Goal: Task Accomplishment & Management: Use online tool/utility

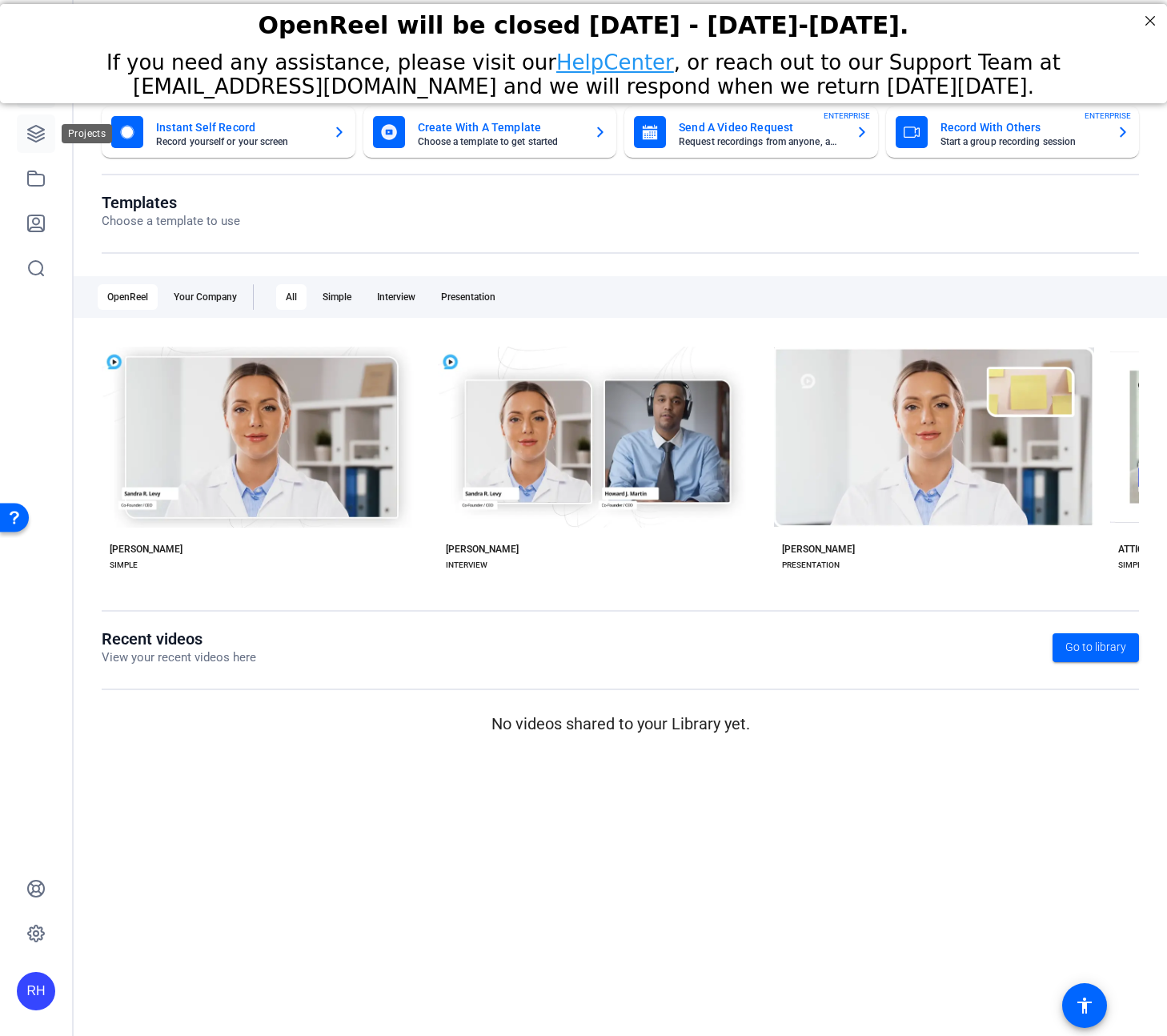
click at [36, 135] on icon at bounding box center [35, 133] width 19 height 19
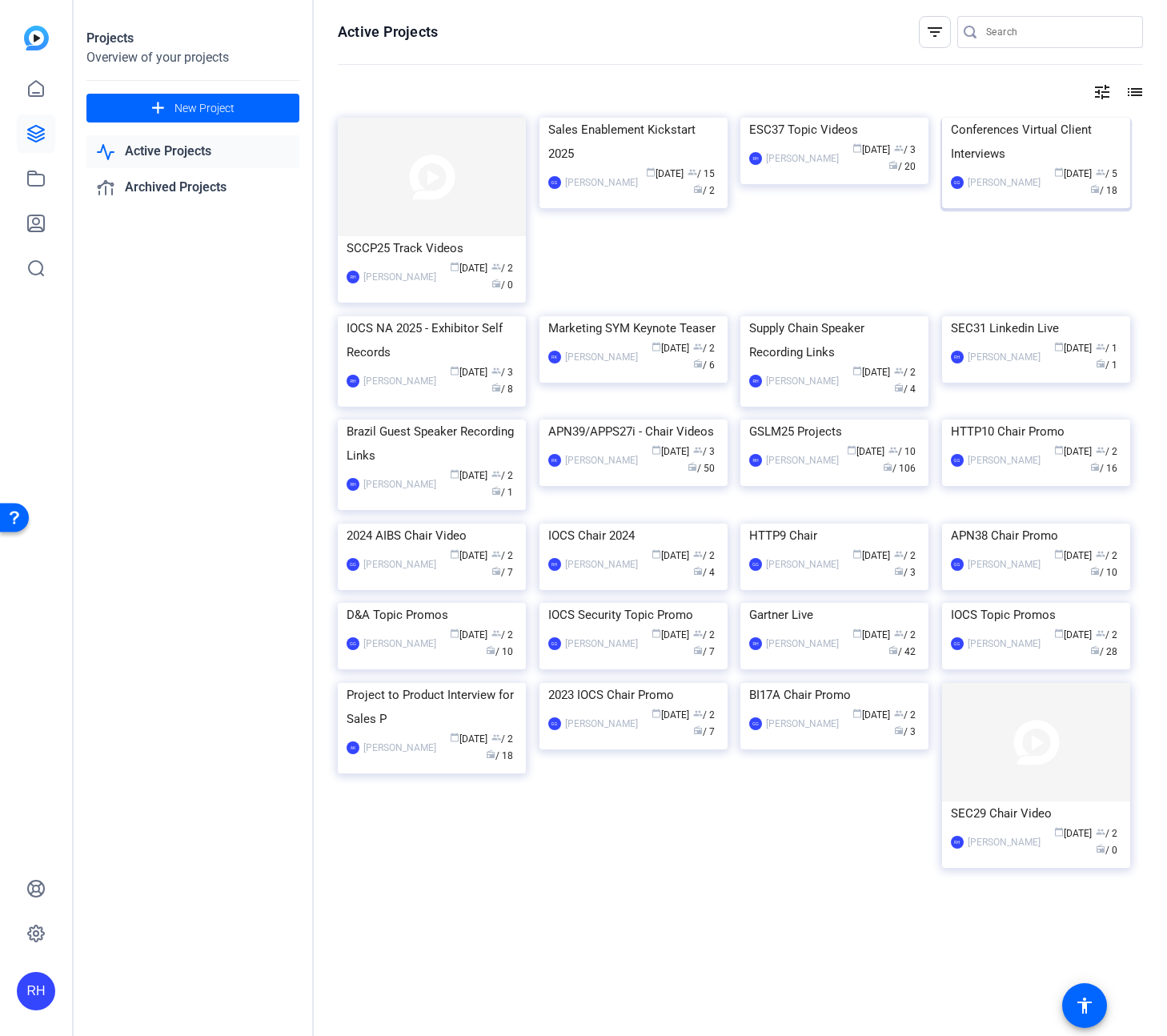
click at [1021, 165] on div "Conferences Virtual Client Interviews" at bounding box center [1036, 141] width 171 height 48
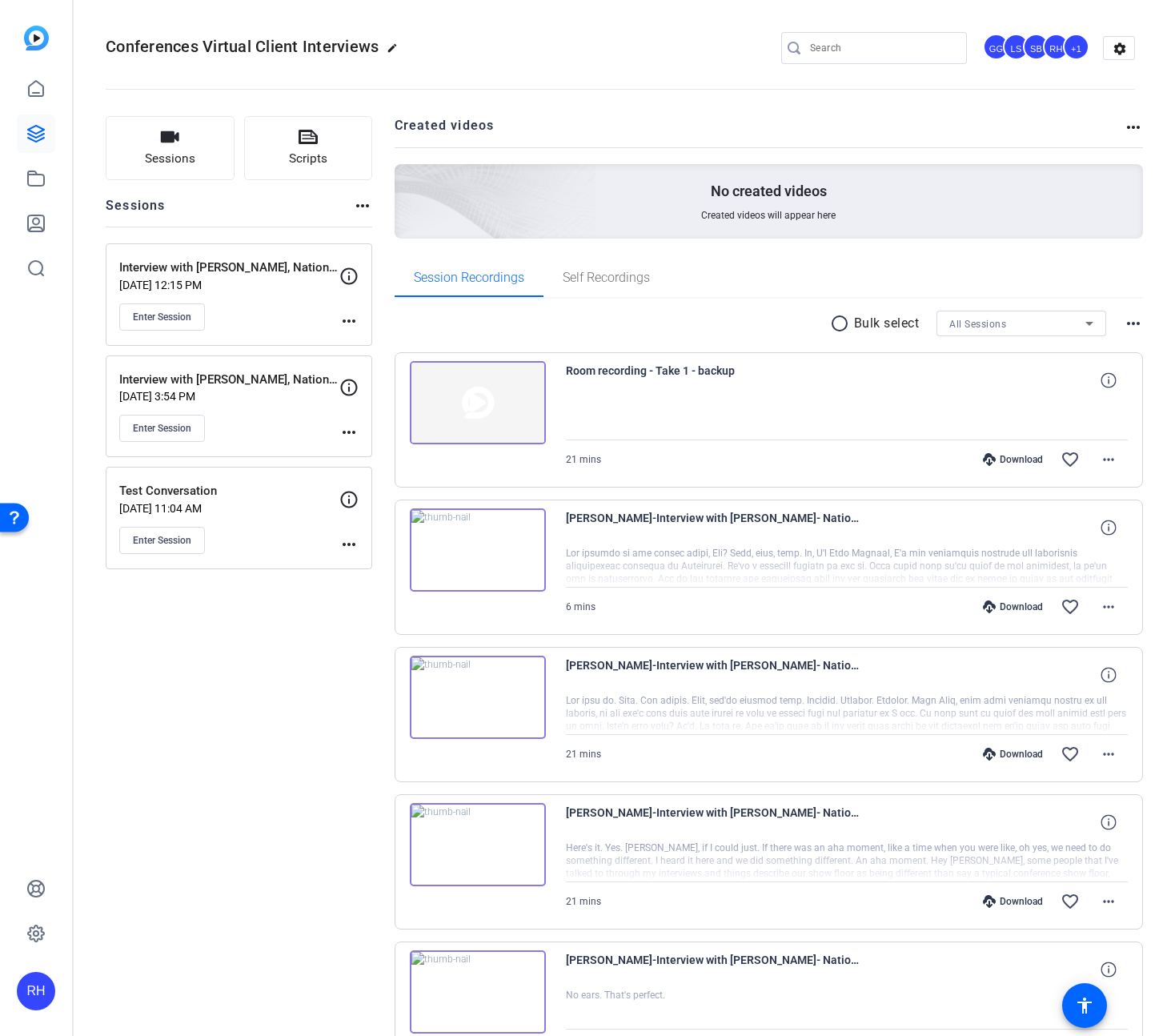
click at [224, 694] on div "Sessions Scripts Sessions more_horiz Interview with [PERSON_NAME], Nationwide (…" at bounding box center [239, 1004] width 267 height 1777
click at [182, 150] on span "Sessions" at bounding box center [170, 159] width 51 height 18
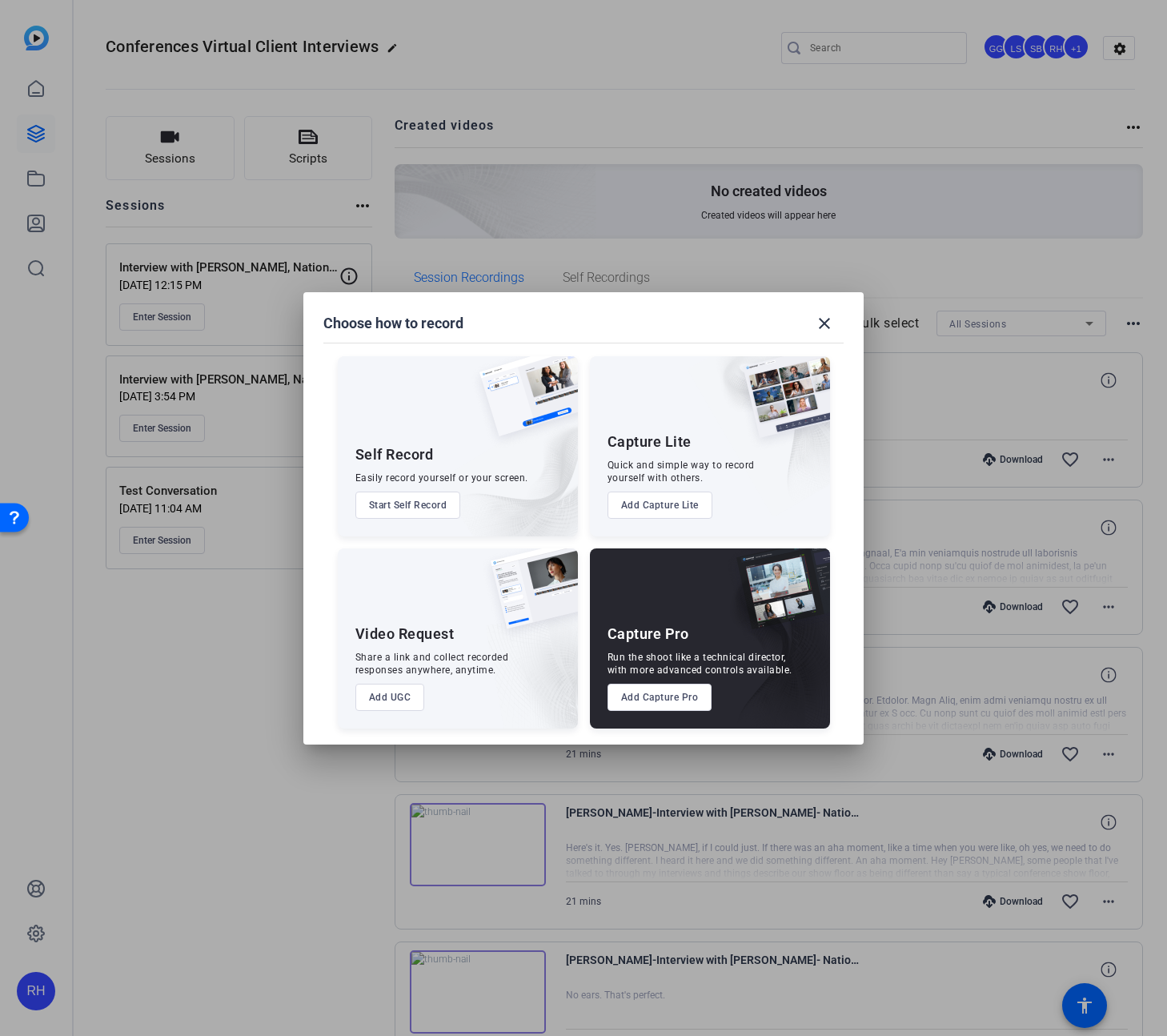
click at [673, 509] on button "Add Capture Lite" at bounding box center [660, 505] width 105 height 27
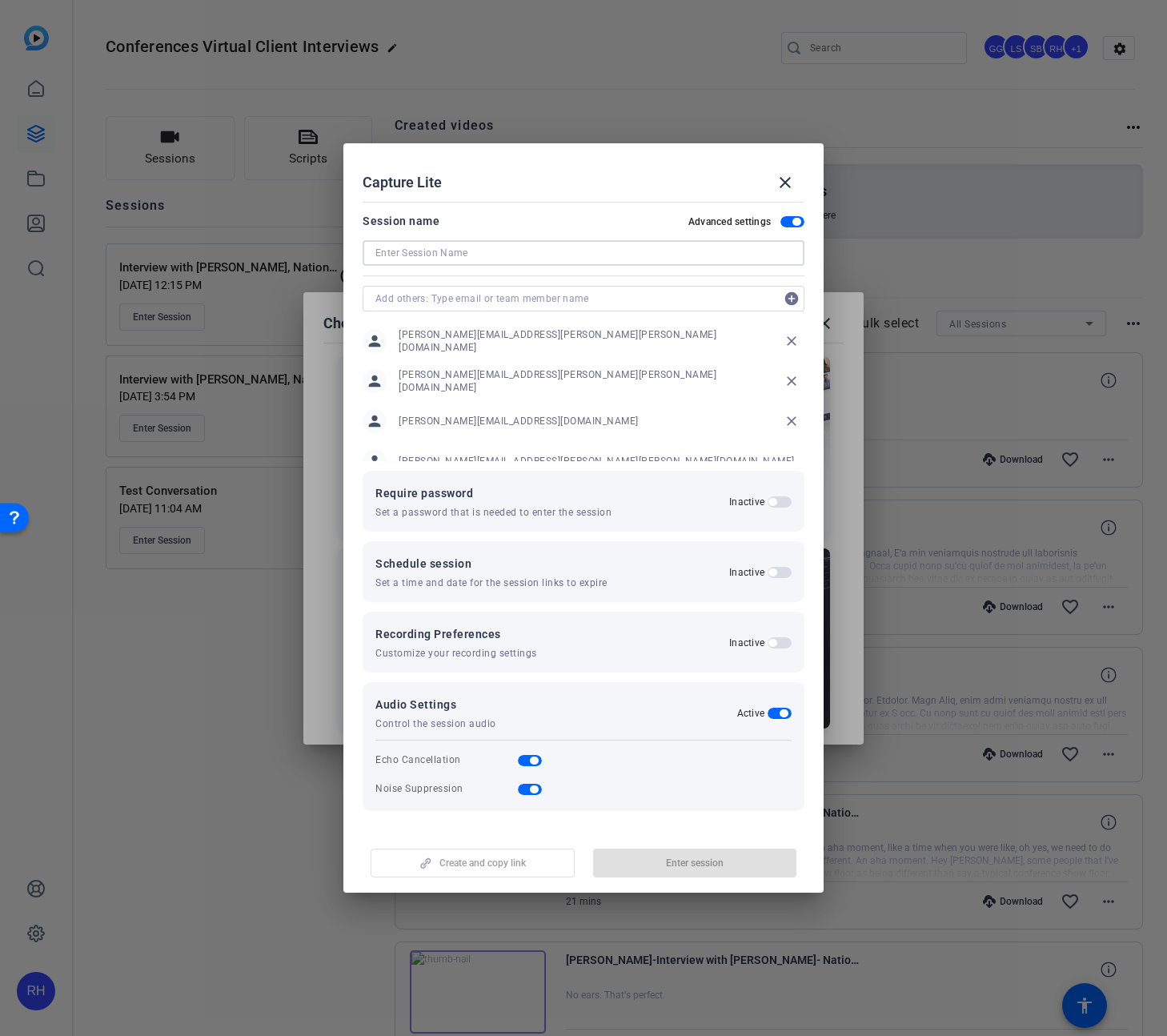
click at [470, 255] on input at bounding box center [583, 252] width 416 height 19
type input "S"
click at [539, 258] on input "Interview with [PERSON_NAME]" at bounding box center [583, 252] width 416 height 19
click at [590, 254] on input "Interview with [PERSON_NAME], State" at bounding box center [583, 252] width 416 height 19
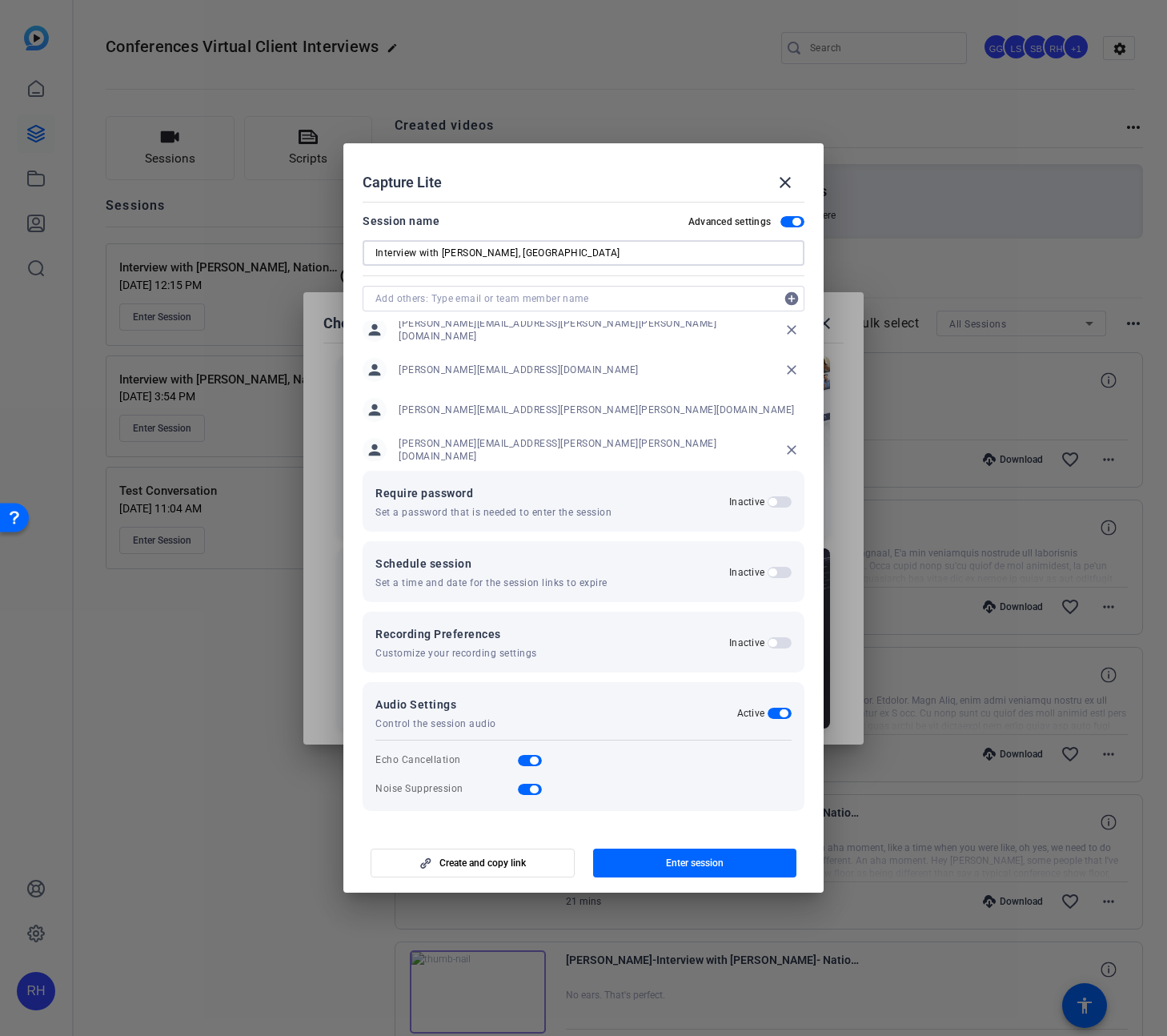
scroll to position [60, 0]
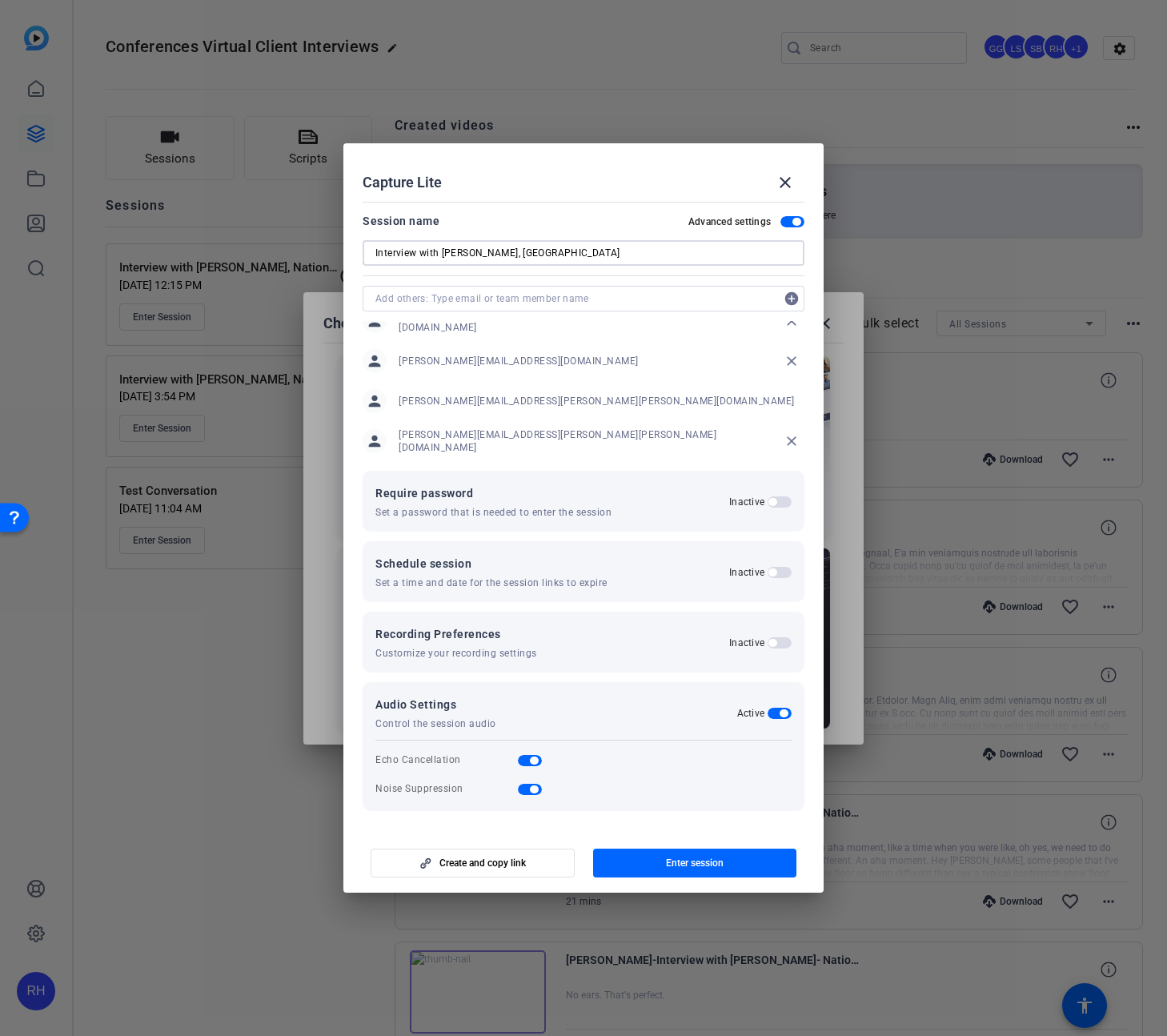
type input "Interview with [PERSON_NAME], [GEOGRAPHIC_DATA]"
click at [793, 439] on mat-icon "close" at bounding box center [791, 441] width 25 height 25
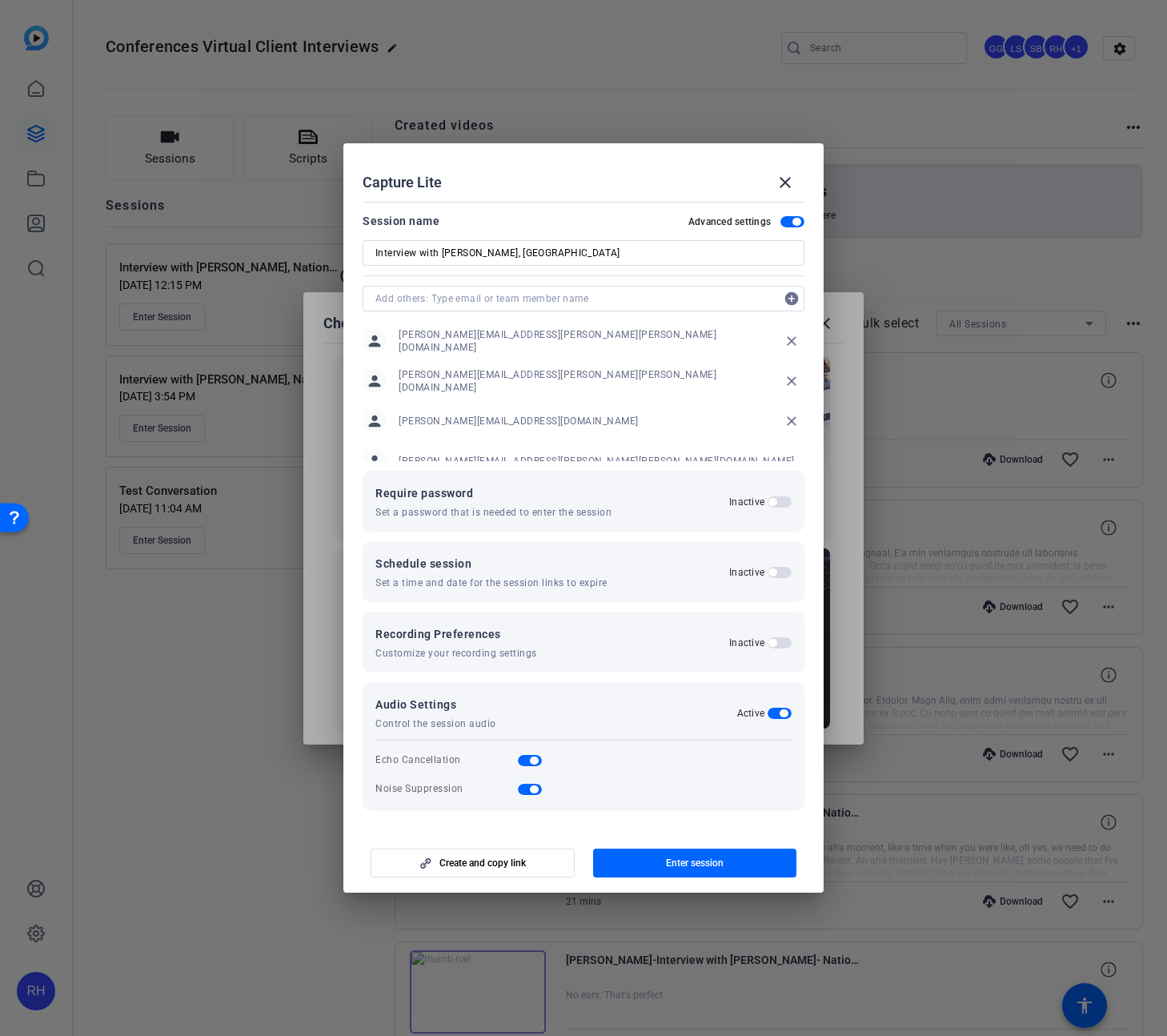
scroll to position [20, 0]
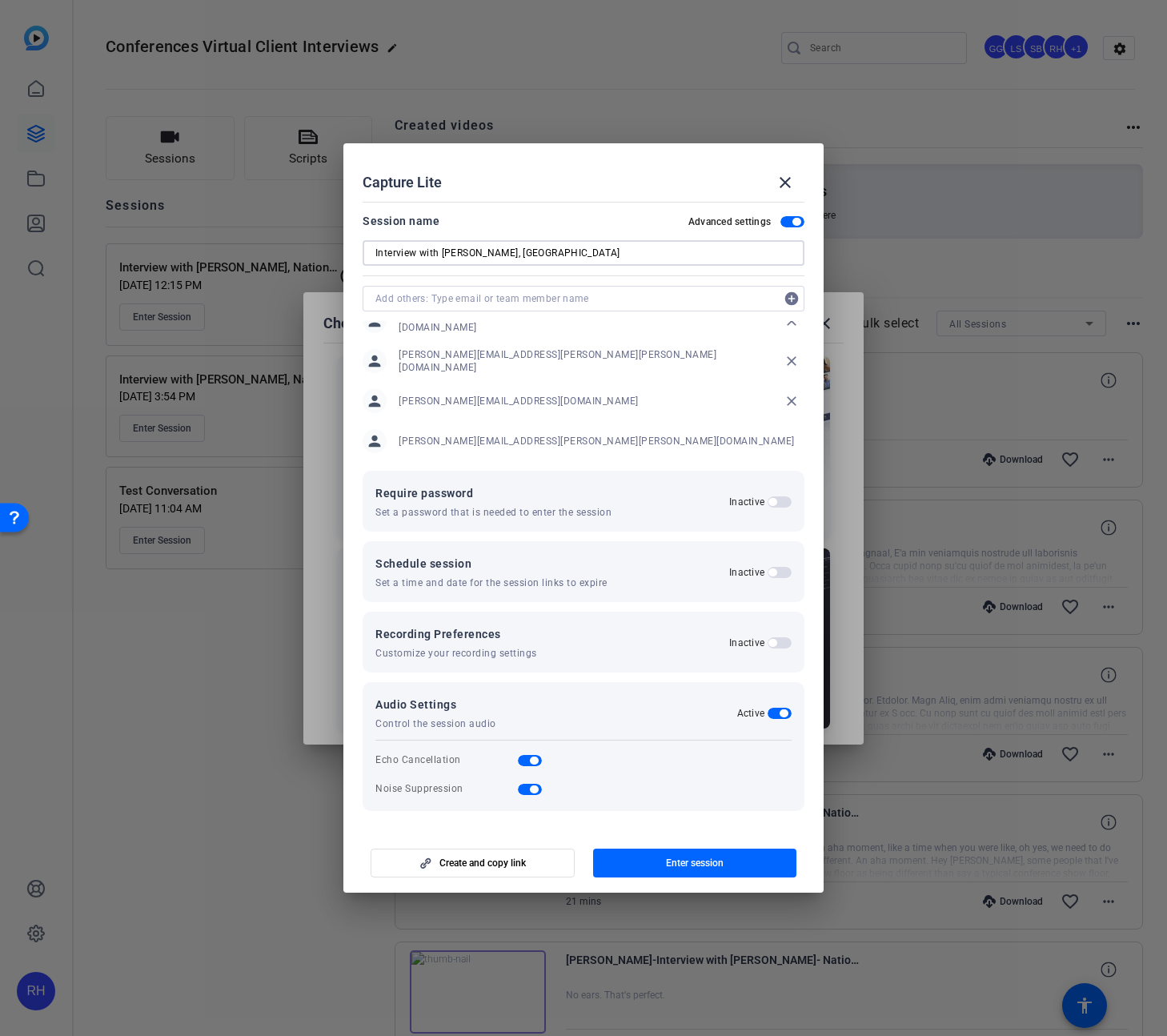
drag, startPoint x: 604, startPoint y: 255, endPoint x: 340, endPoint y: 255, distance: 264.0
click at [340, 255] on div "Choose how to record close Self Record Easily record yourself or your screen. S…" at bounding box center [583, 518] width 1167 height 1036
click at [574, 218] on div "Session name Advanced settings" at bounding box center [583, 221] width 442 height 19
click at [533, 869] on span "button" at bounding box center [473, 862] width 202 height 38
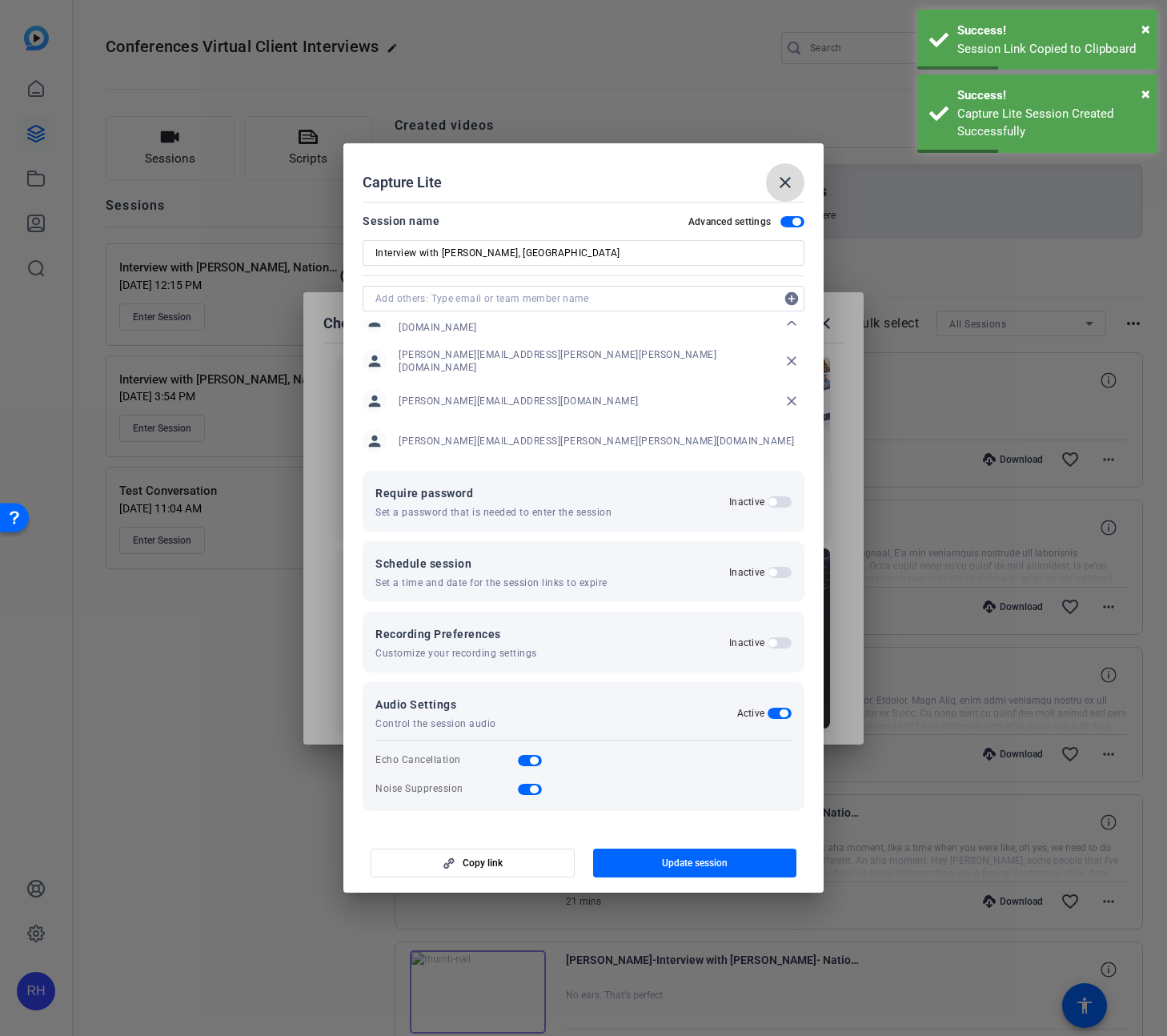
click at [789, 174] on mat-icon "close" at bounding box center [785, 182] width 19 height 19
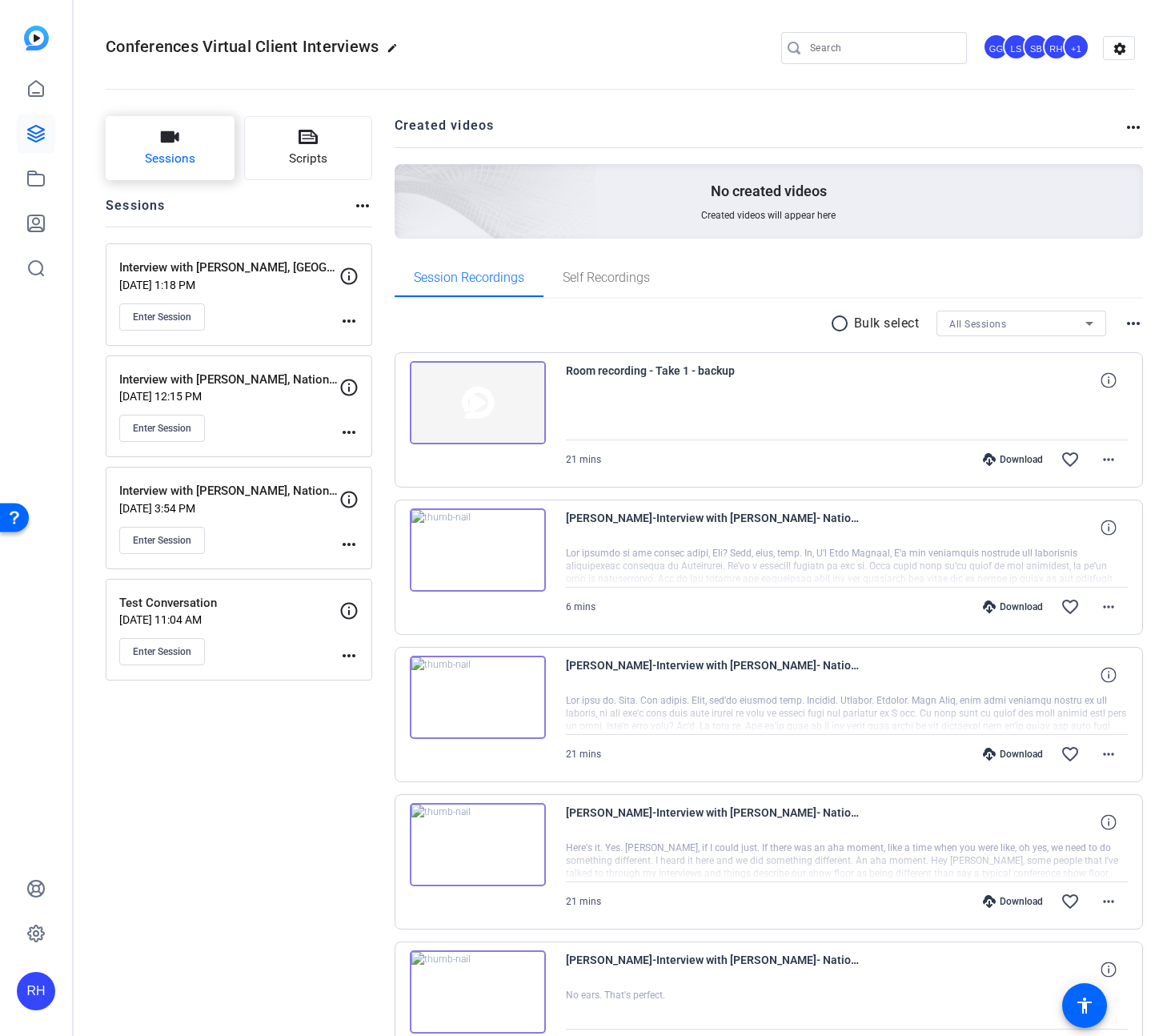
click at [168, 142] on icon "button" at bounding box center [170, 137] width 18 height 11
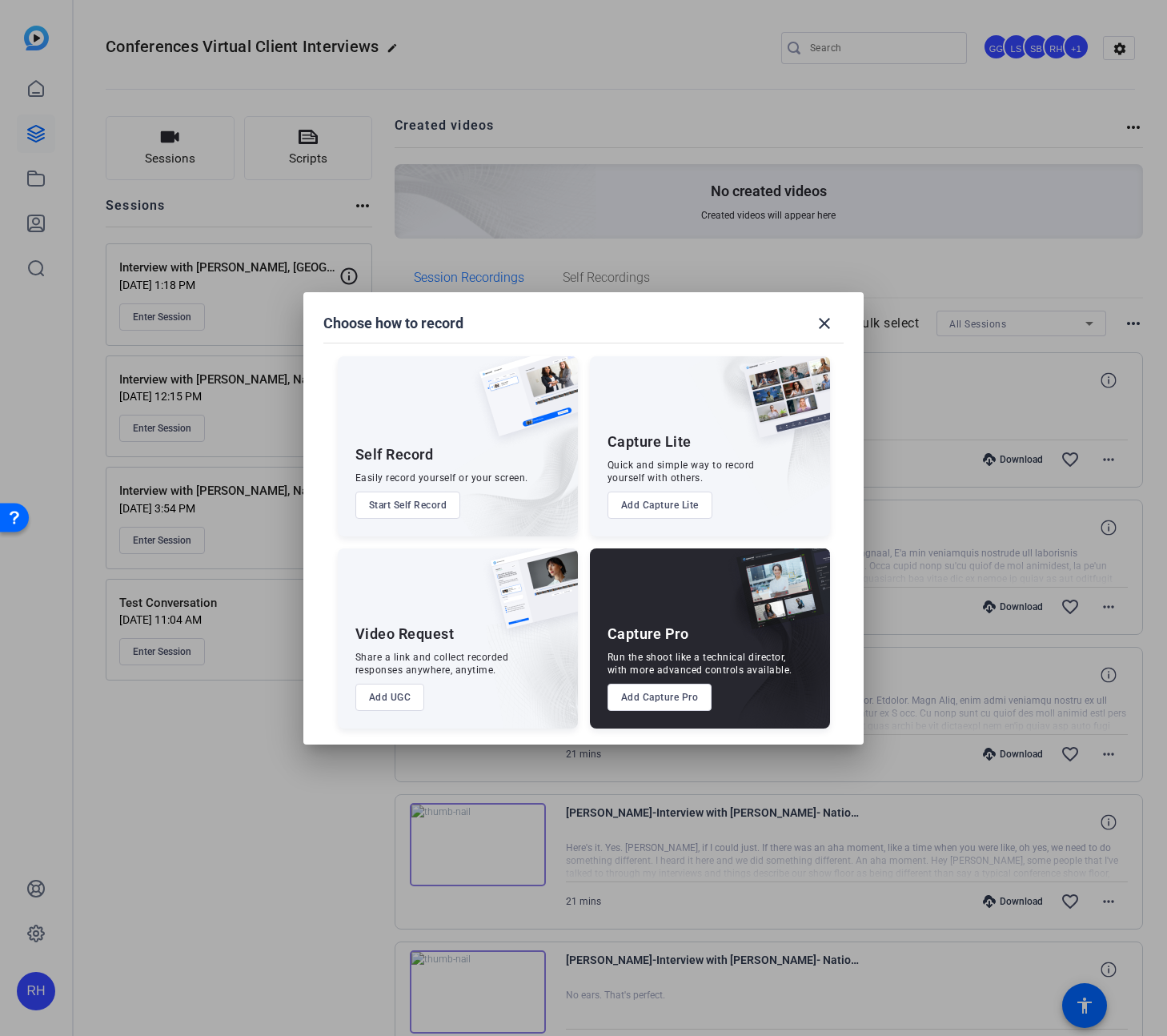
click at [661, 701] on button "Add Capture Pro" at bounding box center [660, 697] width 105 height 27
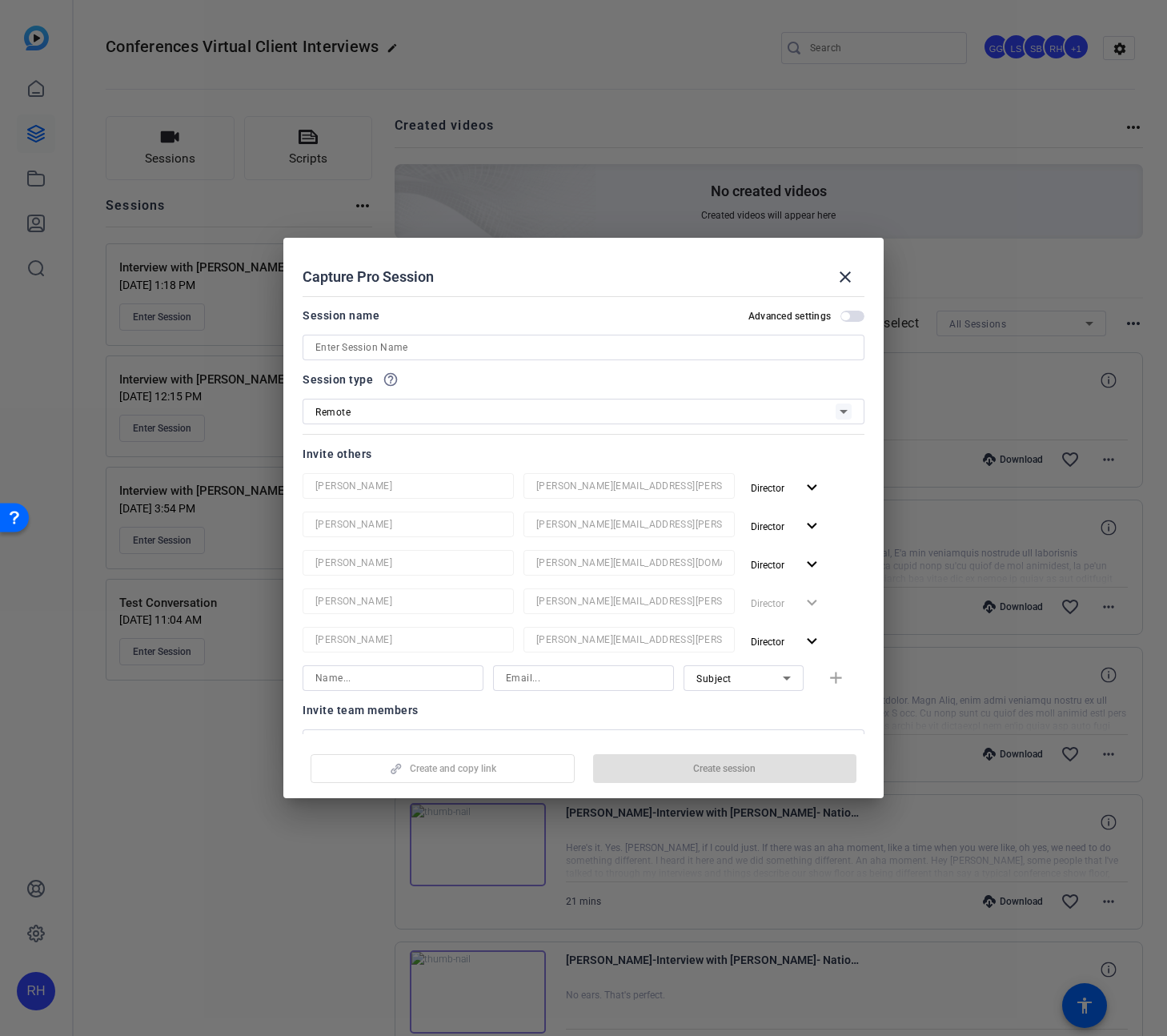
click at [353, 341] on input at bounding box center [583, 347] width 536 height 19
paste input "[URL][DOMAIN_NAME]"
type input "[URL][DOMAIN_NAME]"
drag, startPoint x: 854, startPoint y: 278, endPoint x: 826, endPoint y: 279, distance: 28.0
click at [854, 278] on mat-icon "close" at bounding box center [844, 277] width 19 height 19
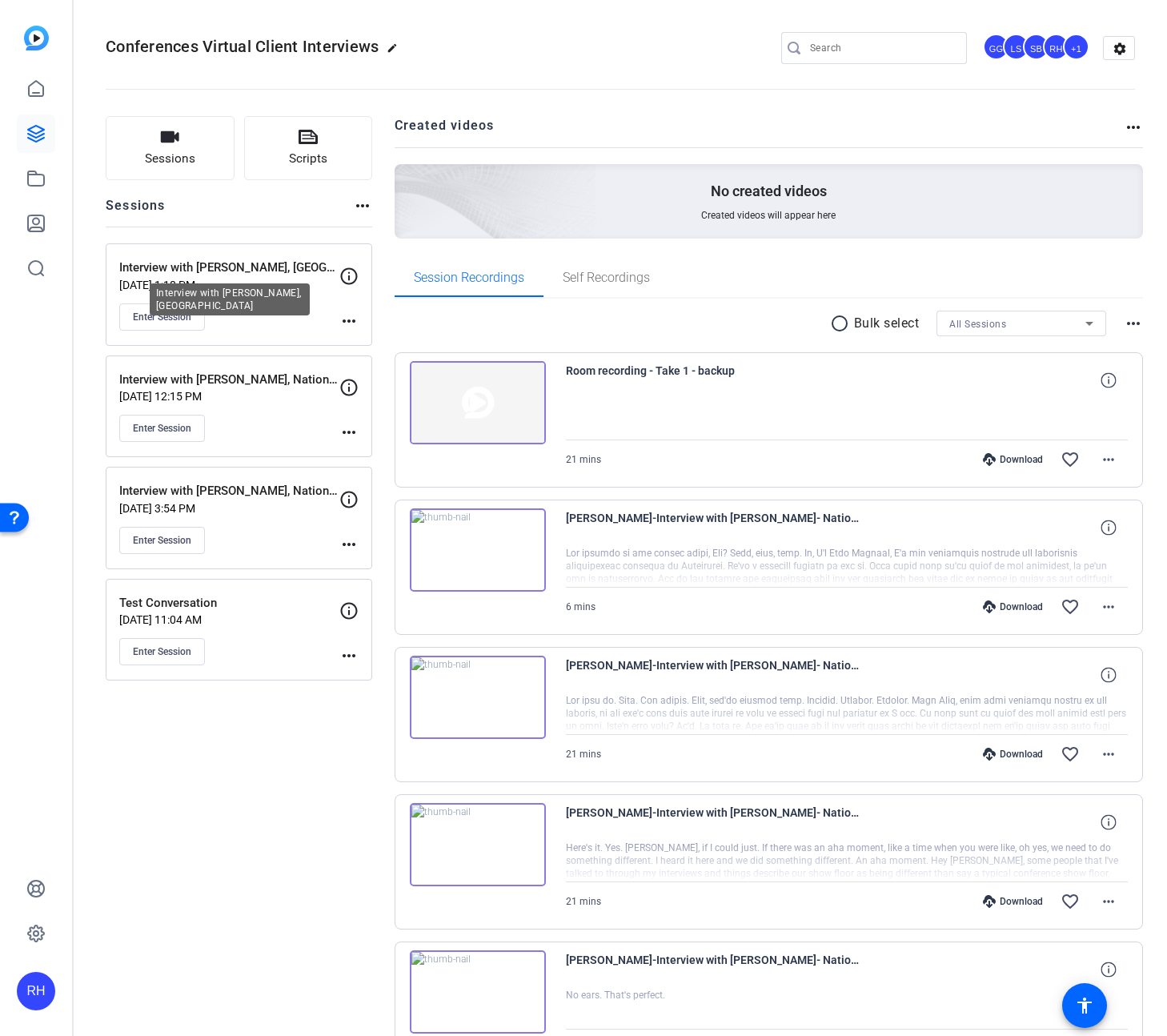
click at [138, 267] on p "Interview with [PERSON_NAME], [GEOGRAPHIC_DATA]" at bounding box center [229, 268] width 220 height 18
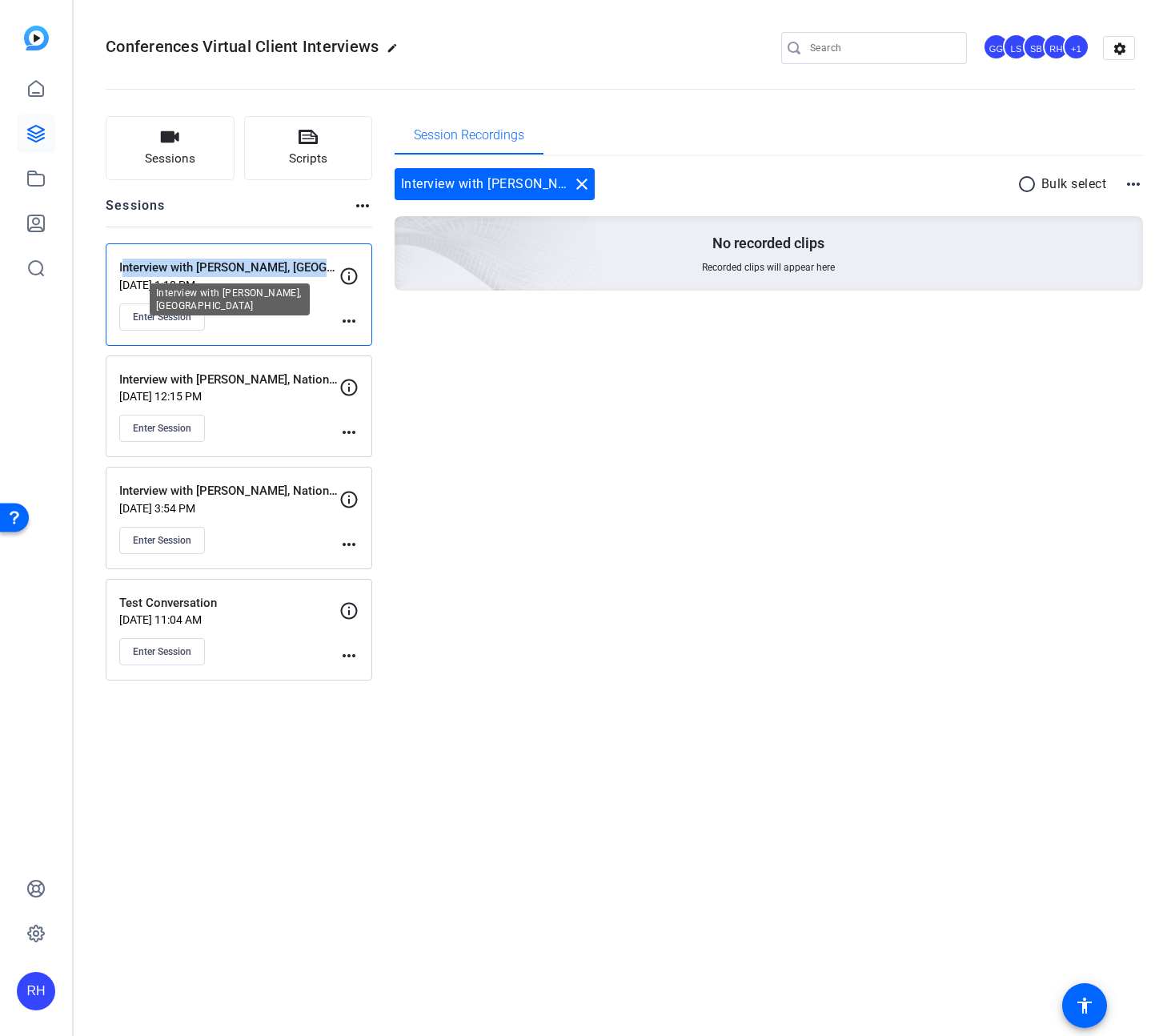
drag, startPoint x: 129, startPoint y: 265, endPoint x: 333, endPoint y: 264, distance: 204.0
click at [333, 264] on p "Interview with [PERSON_NAME], [GEOGRAPHIC_DATA]" at bounding box center [229, 268] width 220 height 18
copy p "Interview with [PERSON_NAME], State S"
click at [166, 160] on span "Sessions" at bounding box center [170, 159] width 51 height 18
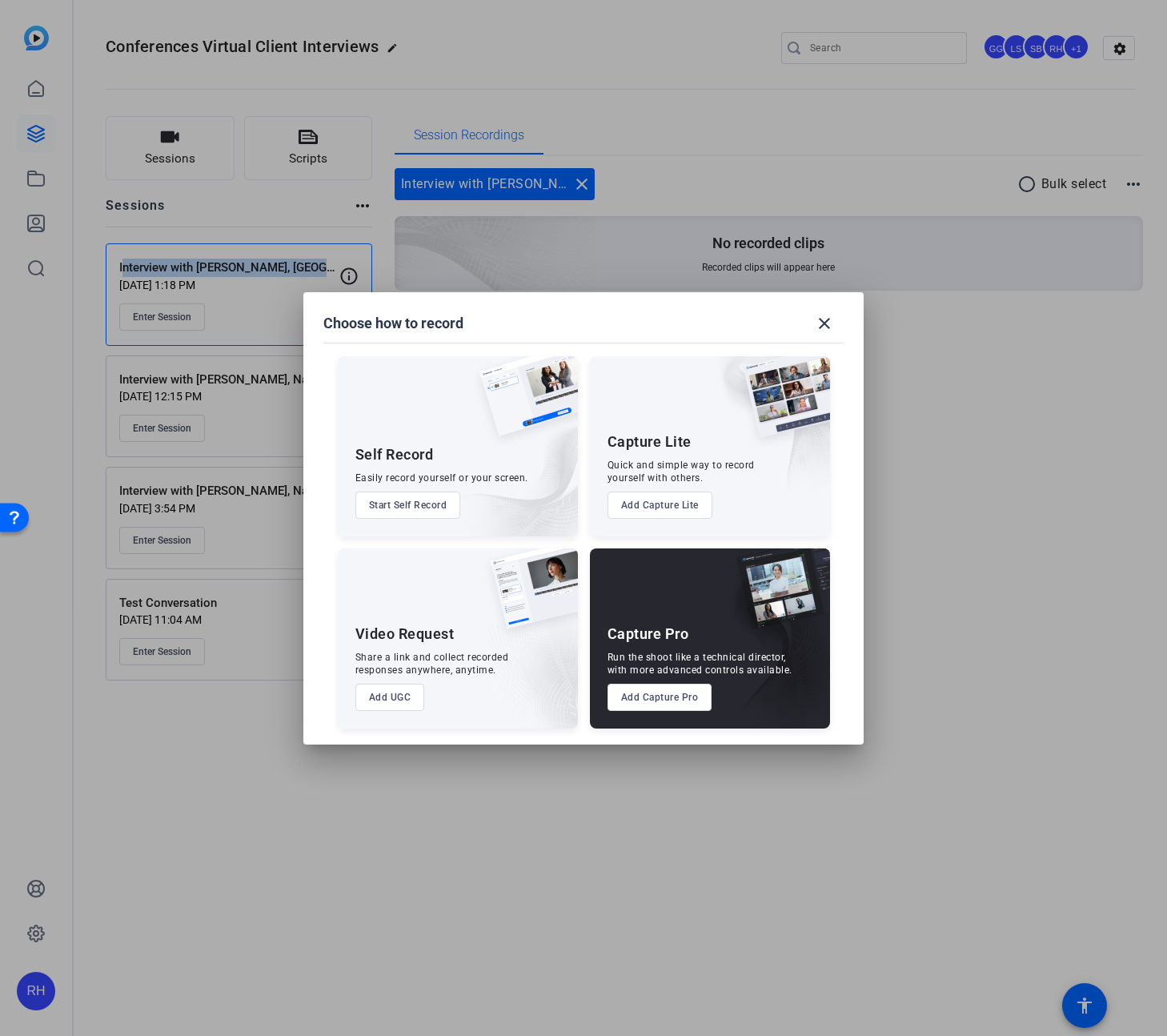
click at [662, 698] on button "Add Capture Pro" at bounding box center [660, 697] width 105 height 27
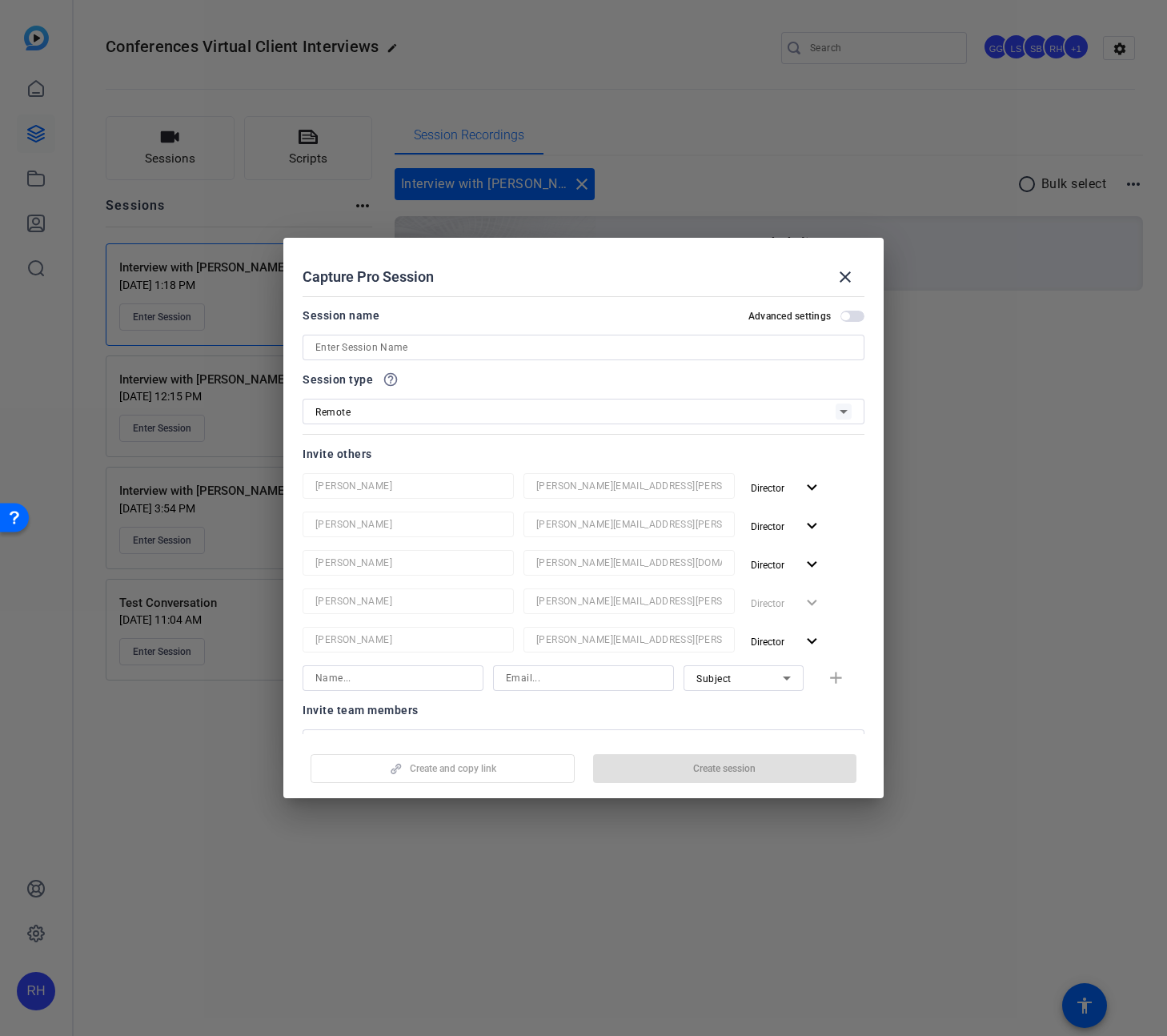
click at [219, 190] on div at bounding box center [583, 518] width 1167 height 1036
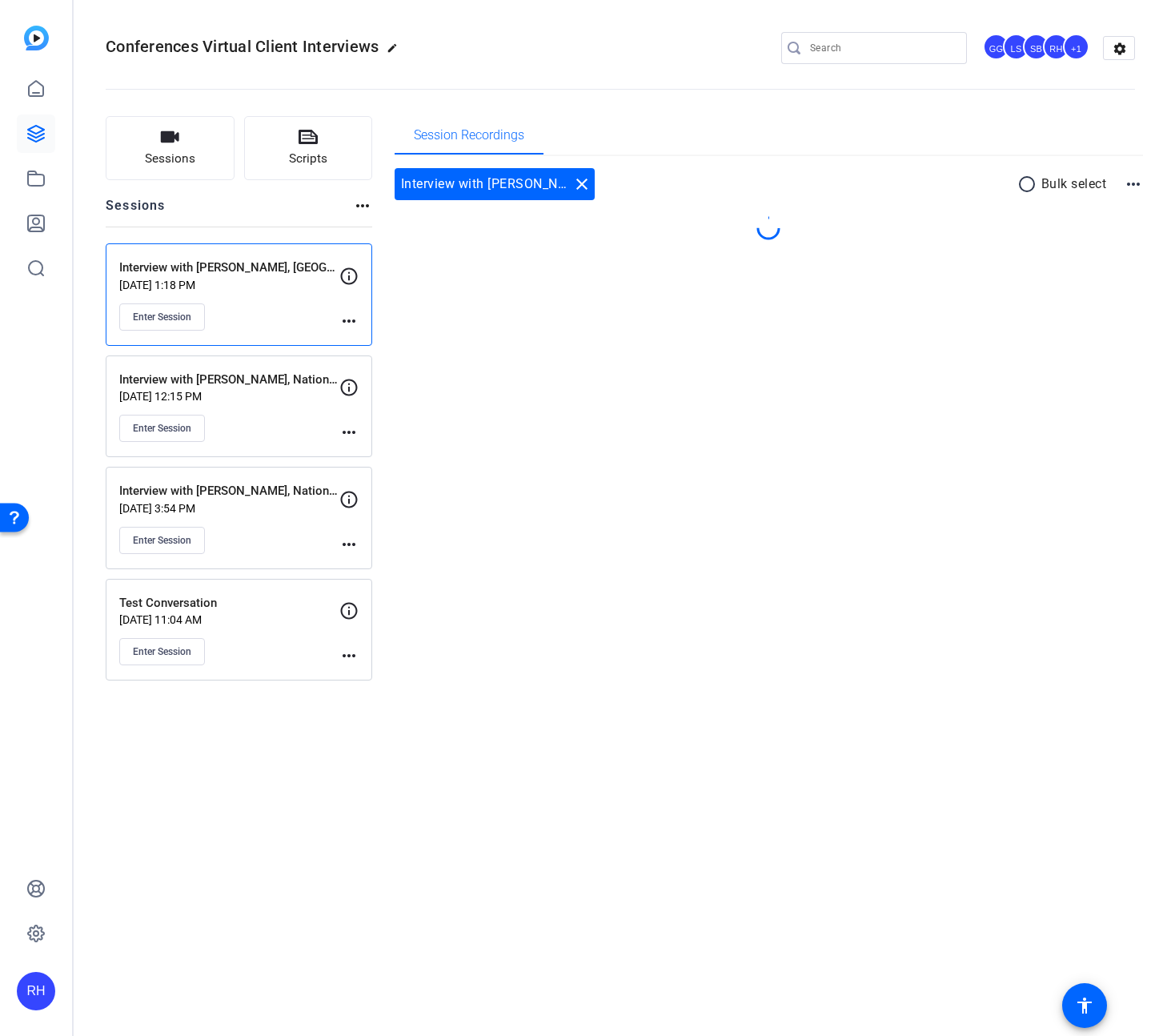
click at [214, 205] on div "Sessions more_horiz" at bounding box center [239, 212] width 267 height 31
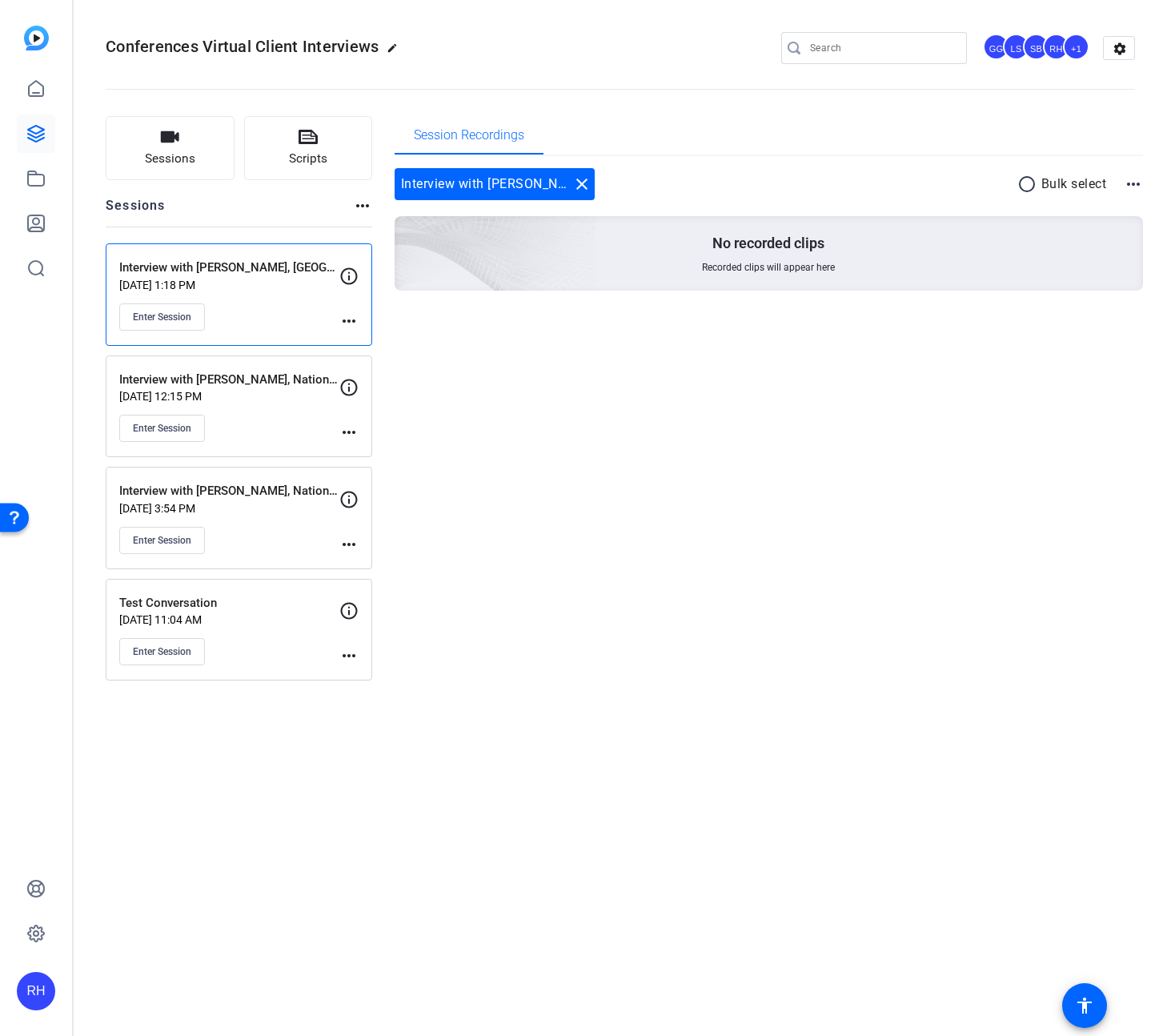
click at [278, 55] on span "Conferences Virtual Client Interviews" at bounding box center [242, 46] width 273 height 19
click at [143, 210] on h2 "Sessions" at bounding box center [136, 212] width 60 height 31
drag, startPoint x: 33, startPoint y: 127, endPoint x: 78, endPoint y: 133, distance: 45.4
click at [33, 127] on icon at bounding box center [36, 134] width 16 height 16
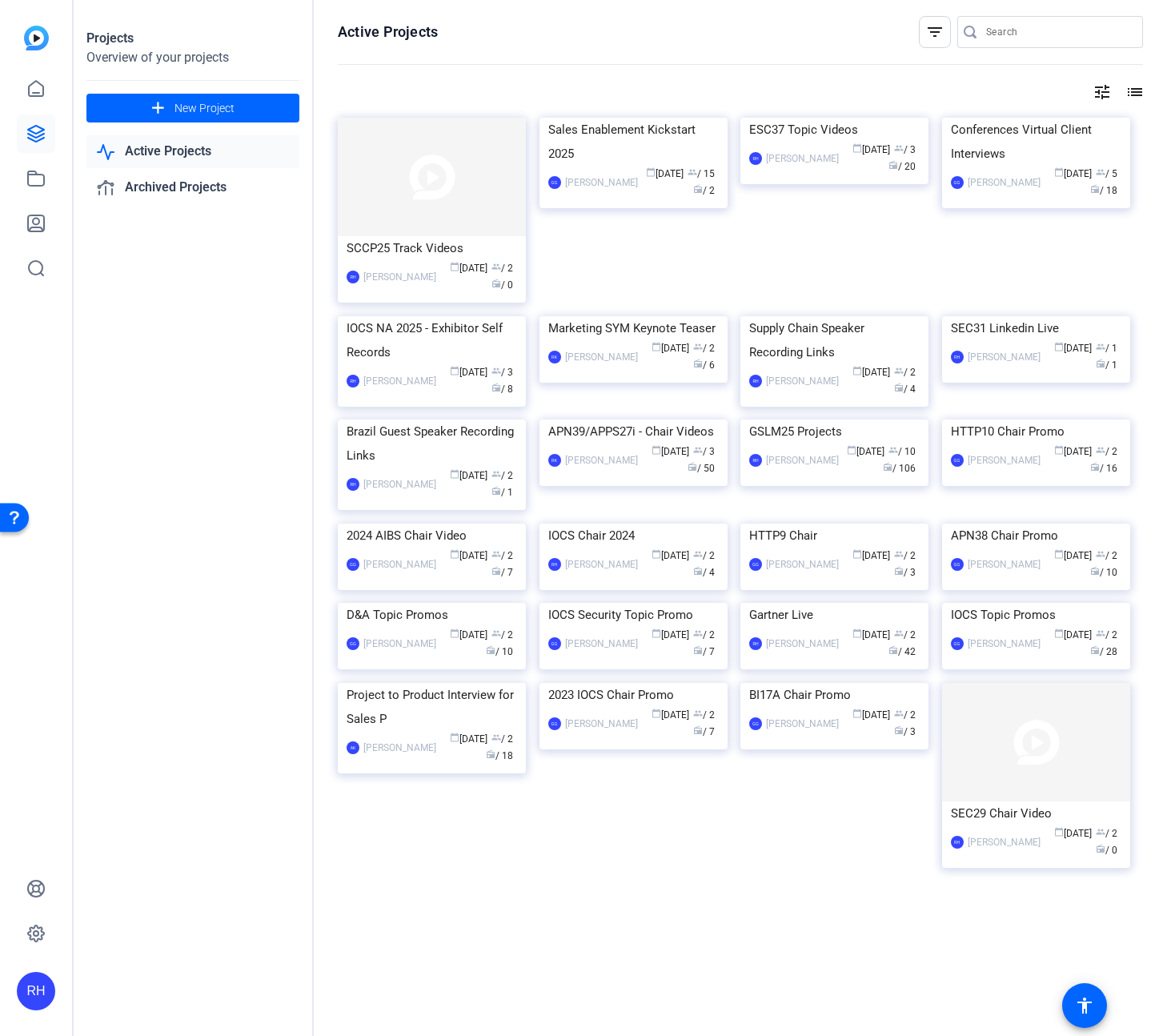
click at [1060, 165] on div "Conferences Virtual Client Interviews" at bounding box center [1036, 141] width 171 height 48
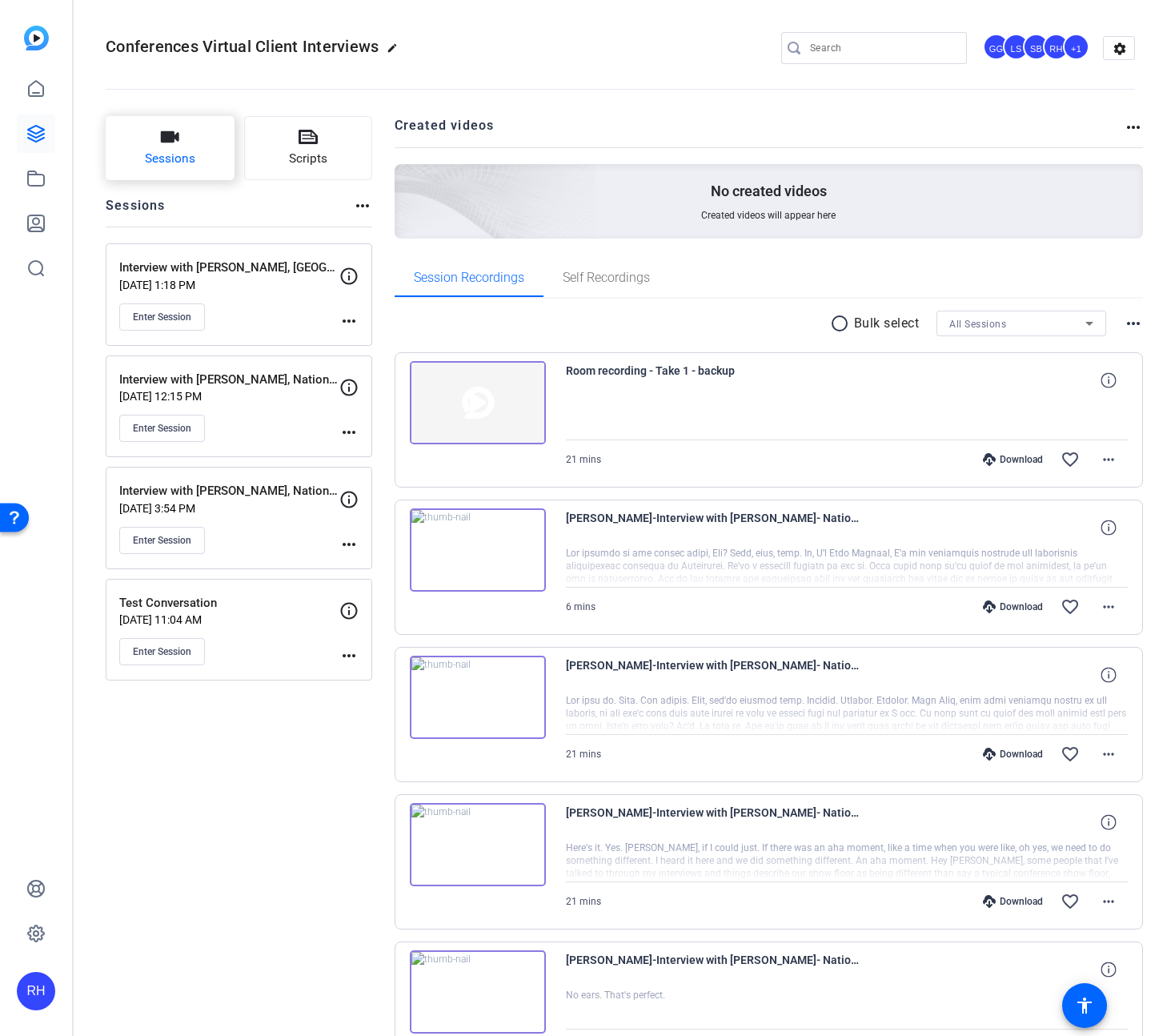
click at [189, 152] on span "Sessions" at bounding box center [170, 159] width 51 height 18
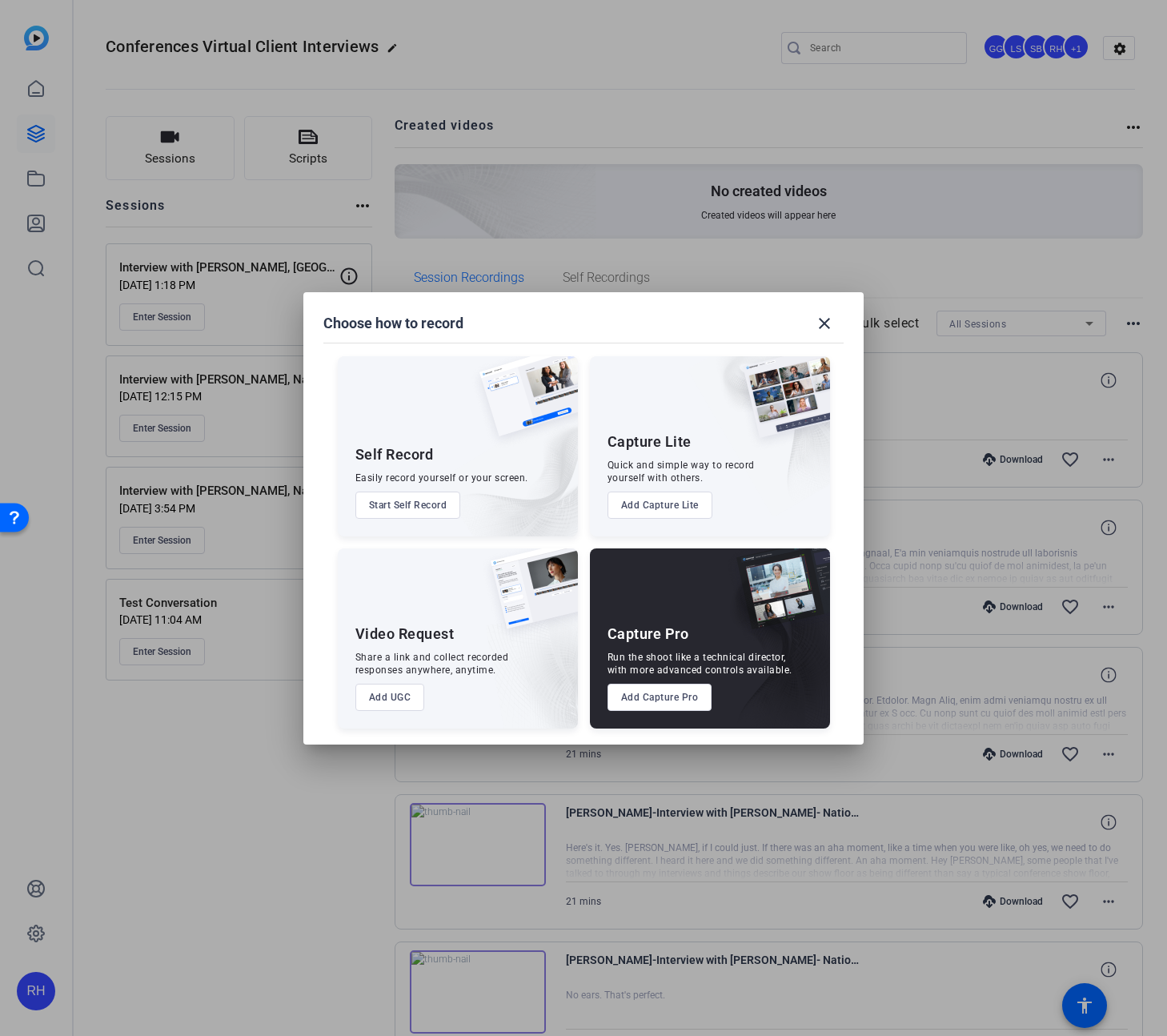
click at [697, 702] on button "Add Capture Pro" at bounding box center [660, 697] width 105 height 27
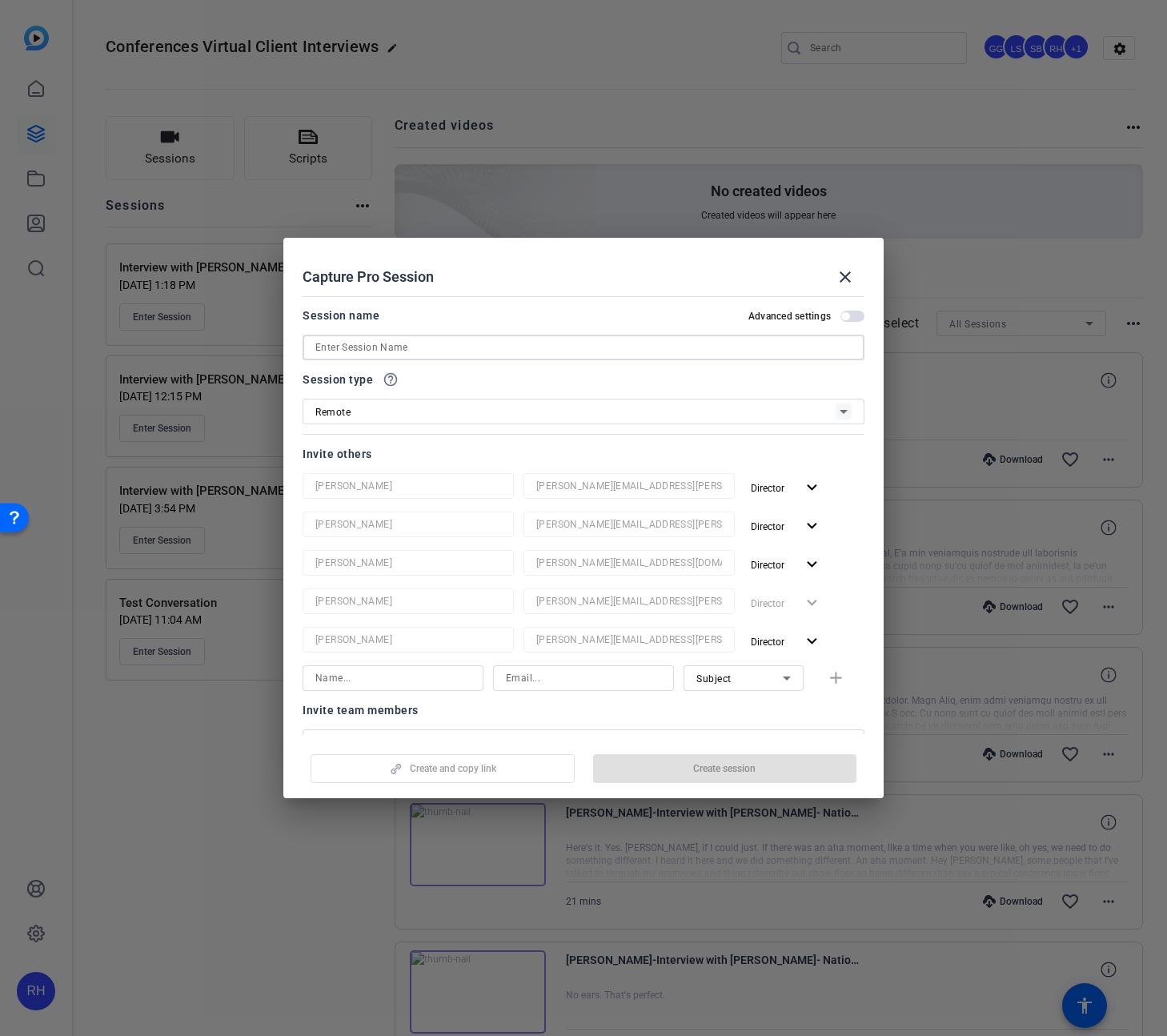
click at [471, 347] on input at bounding box center [583, 347] width 536 height 19
paste input "Interview with [PERSON_NAME], State S"
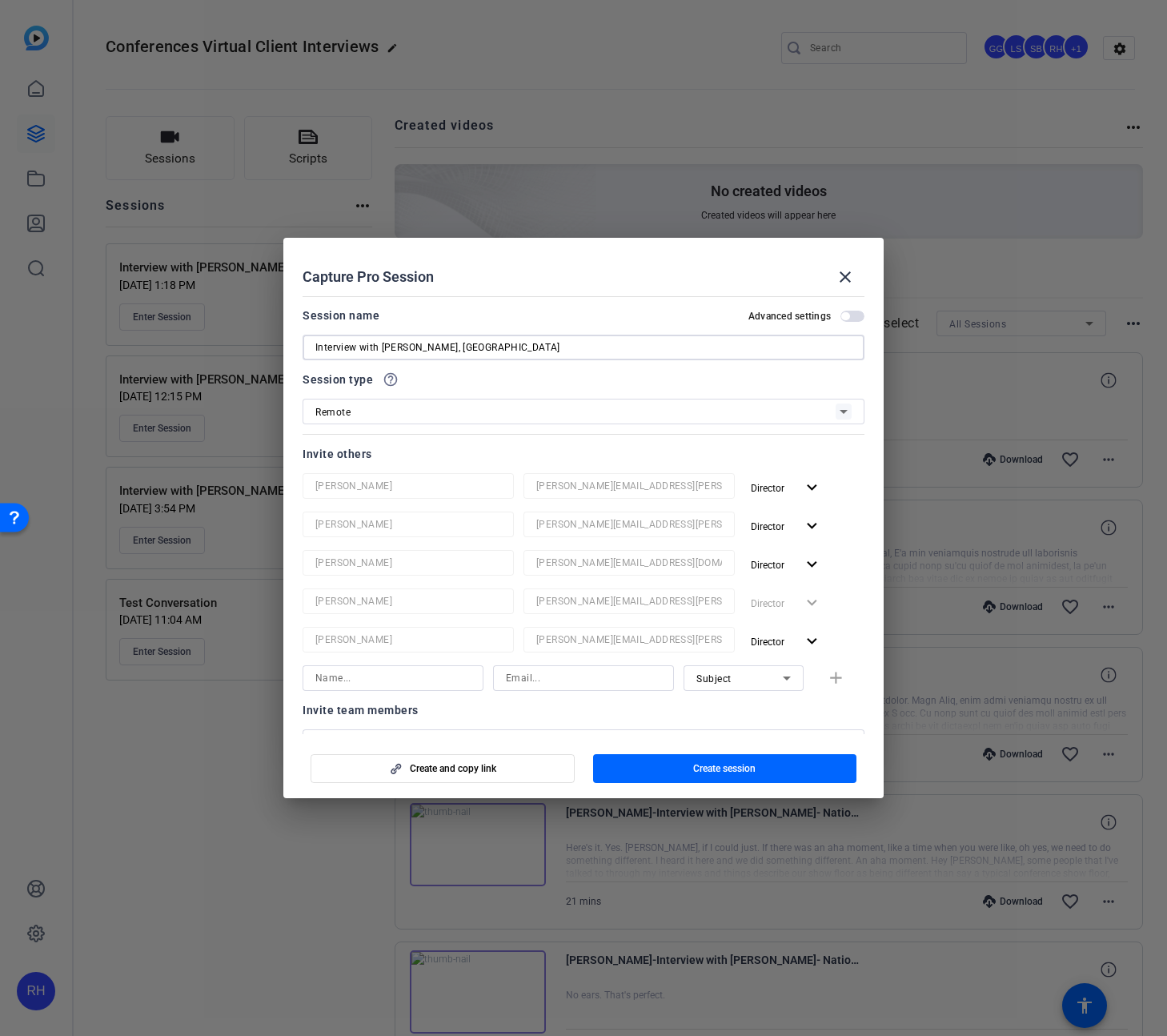
click at [314, 346] on div "Interview with [PERSON_NAME], [GEOGRAPHIC_DATA]" at bounding box center [584, 347] width 562 height 25
click at [317, 345] on input "Interview with [PERSON_NAME], [GEOGRAPHIC_DATA]" at bounding box center [583, 347] width 536 height 19
type input "BACKUP - Interview with [PERSON_NAME], [GEOGRAPHIC_DATA]"
click at [419, 409] on div "Remote" at bounding box center [575, 411] width 520 height 20
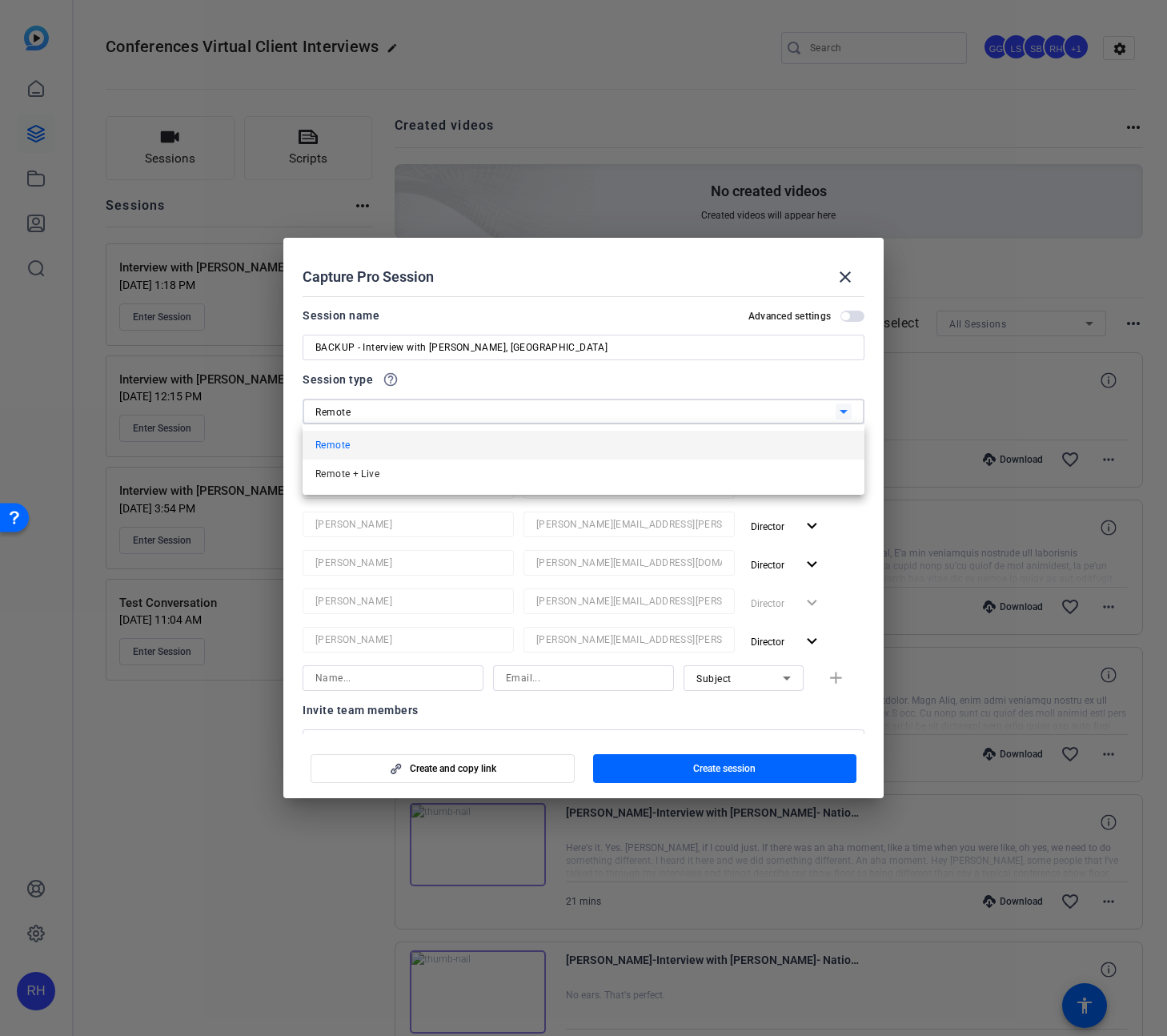
click at [455, 384] on div at bounding box center [583, 518] width 1167 height 1036
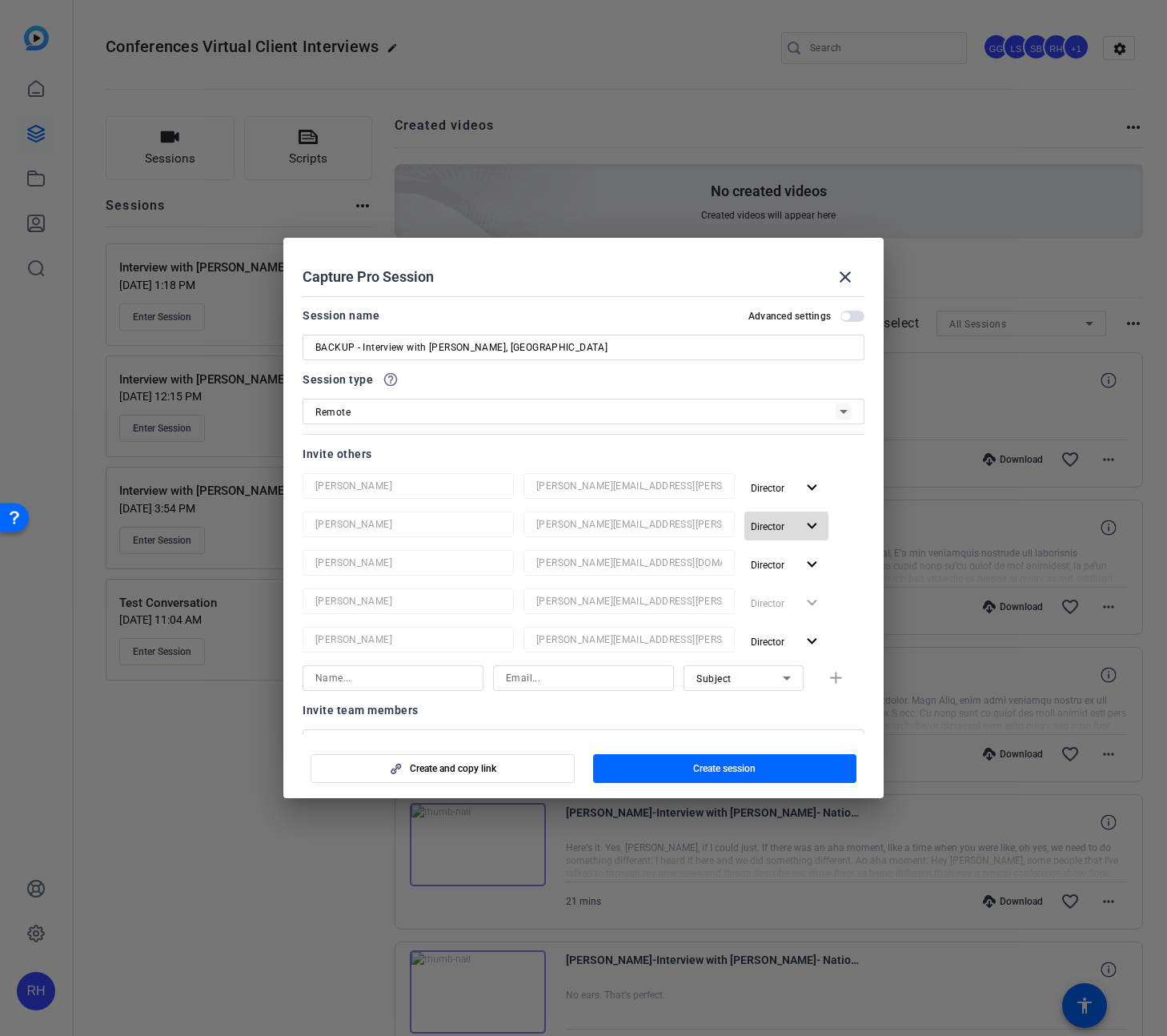
click at [810, 525] on mat-icon "expand_more" at bounding box center [812, 526] width 20 height 20
click at [852, 527] on div at bounding box center [583, 518] width 1167 height 1036
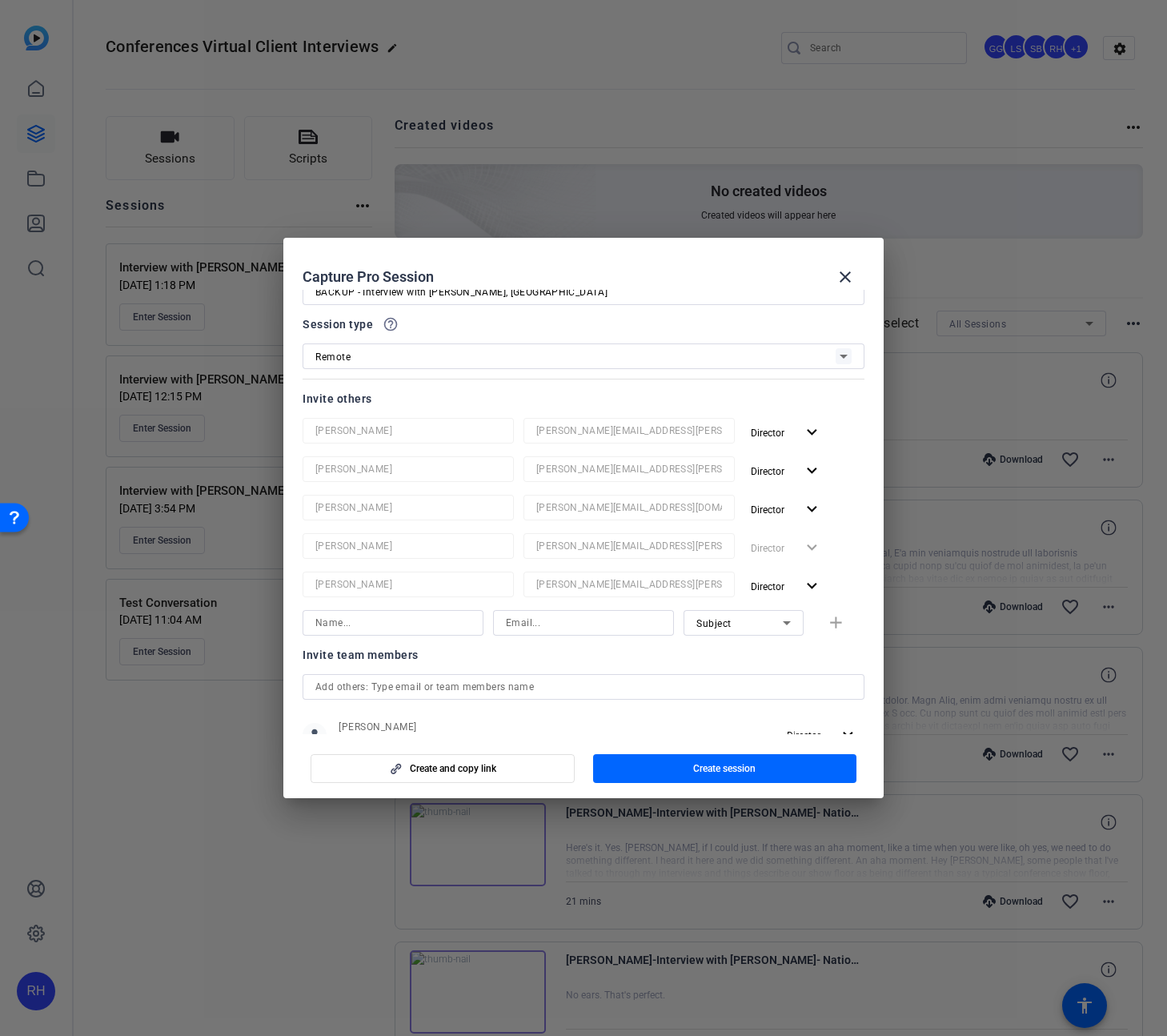
scroll to position [58, 0]
click at [725, 767] on span "Create session" at bounding box center [724, 768] width 62 height 13
